Goal: Task Accomplishment & Management: Manage account settings

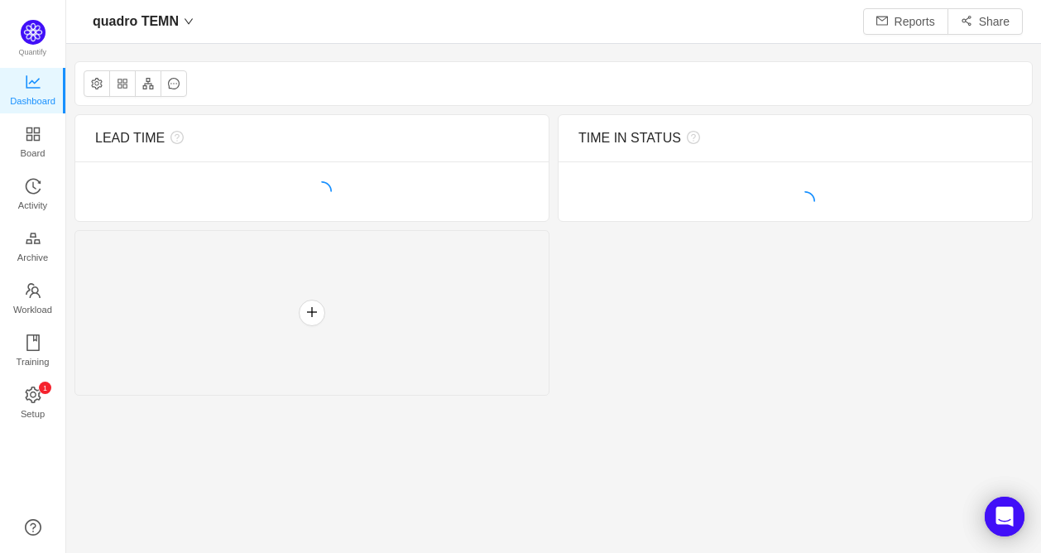
scroll to position [526, 934]
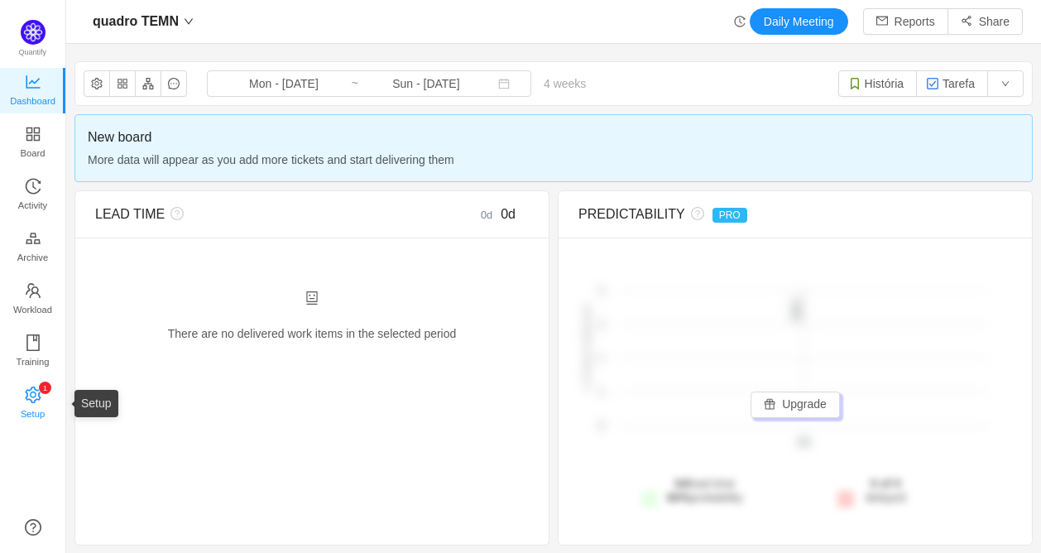
click at [34, 387] on icon "icon: setting" at bounding box center [33, 394] width 16 height 17
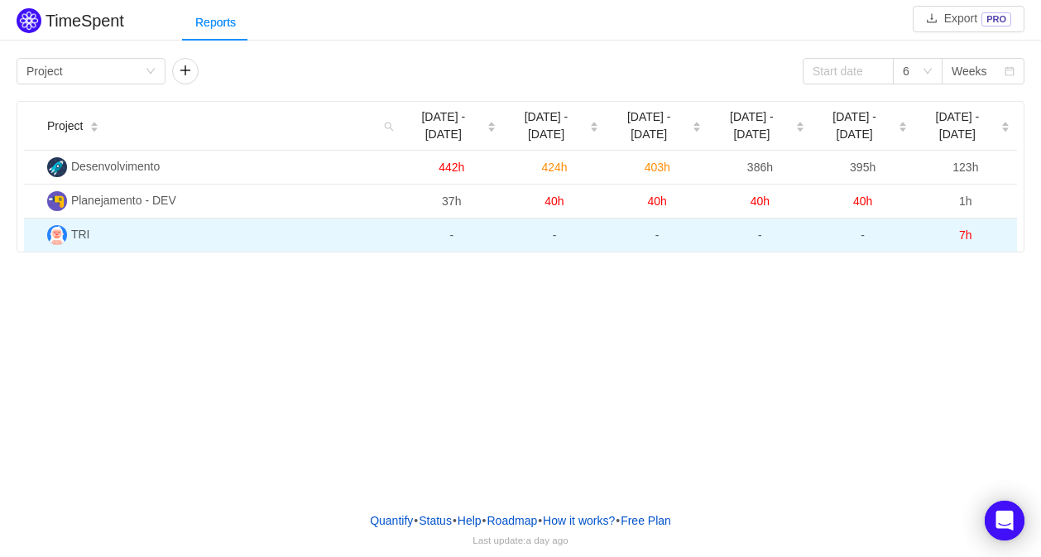
click at [111, 229] on td "TRI" at bounding box center [221, 235] width 360 height 33
click at [76, 239] on span "TRI" at bounding box center [80, 234] width 19 height 13
click at [58, 240] on img at bounding box center [57, 235] width 20 height 20
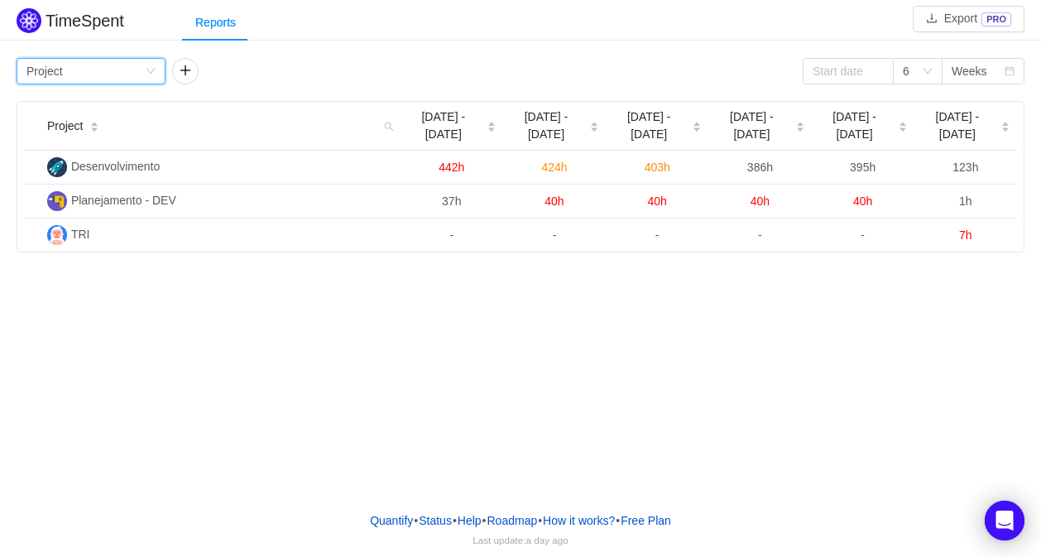
click at [78, 62] on div "Group by Project" at bounding box center [85, 71] width 118 height 25
click at [329, 54] on div "Group by Project 6 Weeks Project Sep 1 - 7 Sep 8 - 14 Sep 15 - 21 Sep 22 - 28 S…" at bounding box center [520, 153] width 1041 height 199
